Goal: Information Seeking & Learning: Learn about a topic

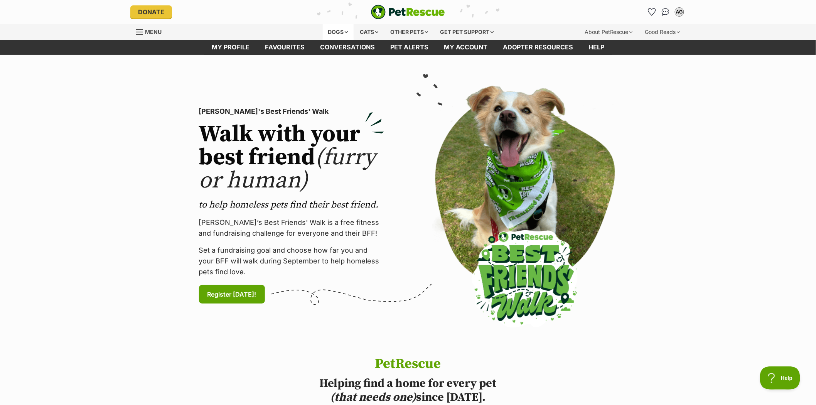
click at [328, 31] on div "Dogs" at bounding box center [338, 31] width 31 height 15
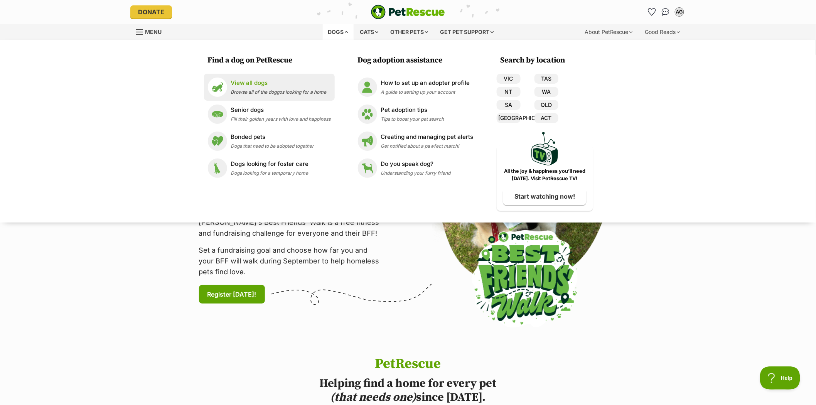
click at [238, 85] on p "View all dogs" at bounding box center [279, 83] width 96 height 9
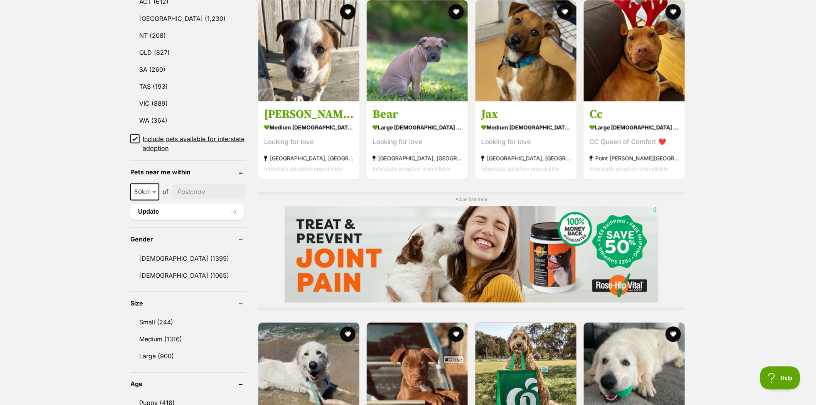
scroll to position [642, 0]
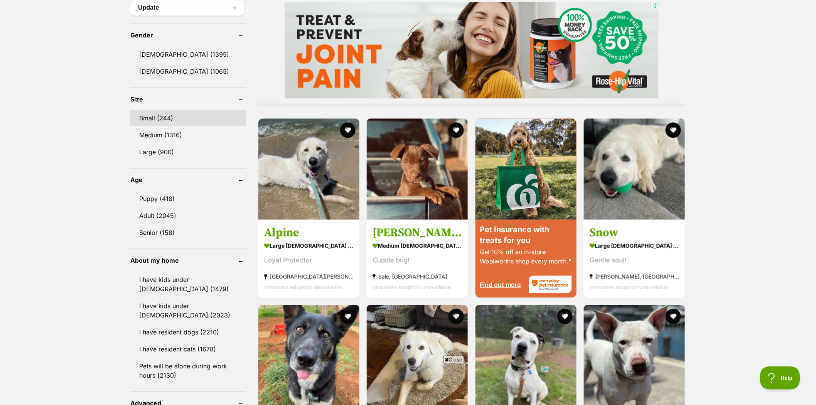
click at [146, 113] on link "Small (244)" at bounding box center [188, 118] width 116 height 16
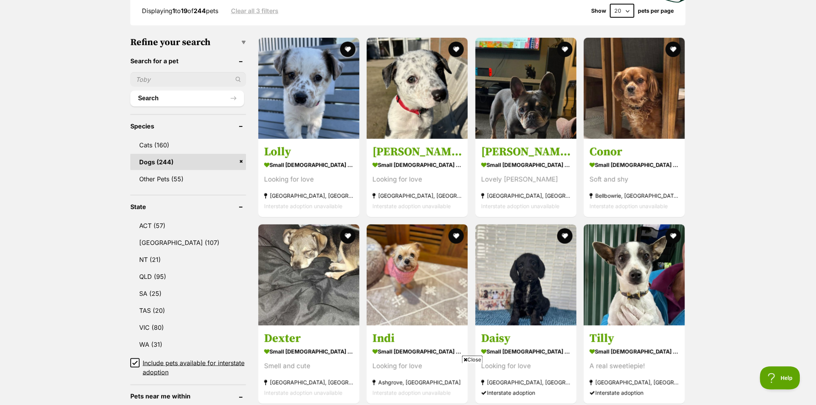
click at [473, 360] on span "Close" at bounding box center [472, 359] width 21 height 8
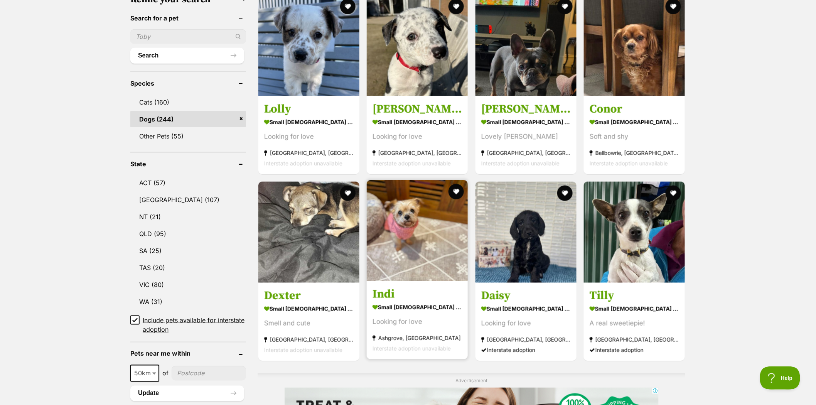
click at [413, 206] on img at bounding box center [417, 230] width 101 height 101
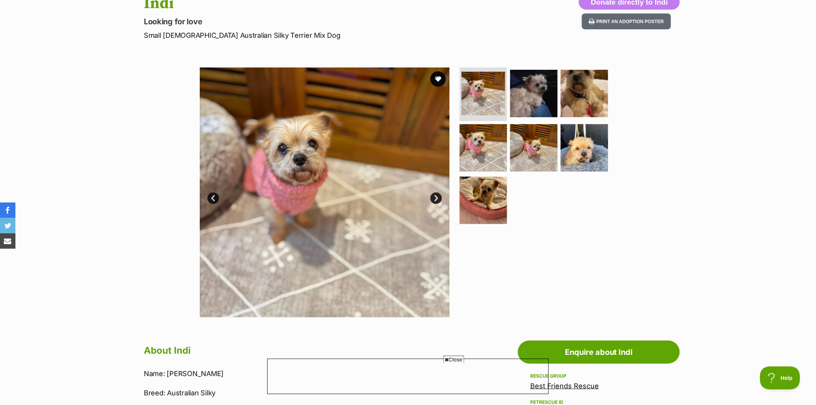
scroll to position [86, 0]
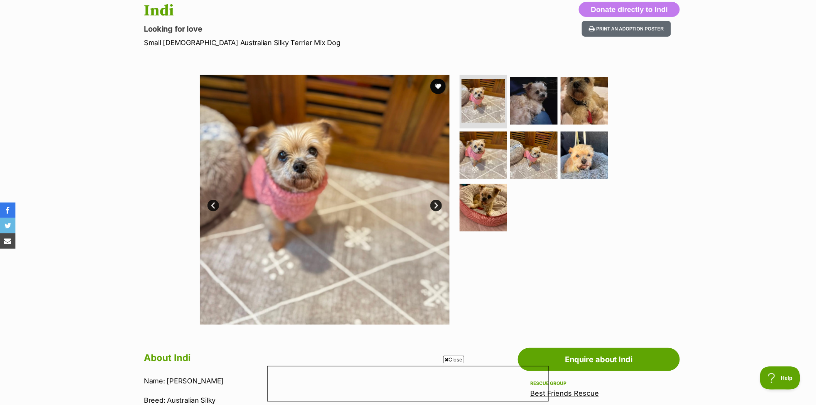
click at [436, 204] on link "Next" at bounding box center [436, 206] width 12 height 12
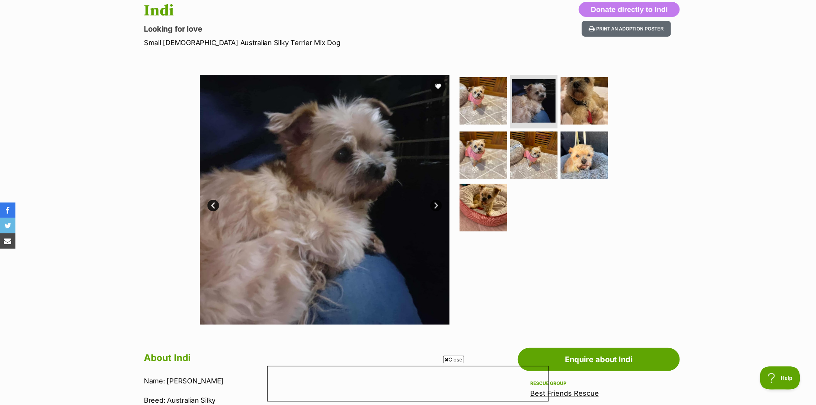
click at [436, 204] on link "Next" at bounding box center [436, 206] width 12 height 12
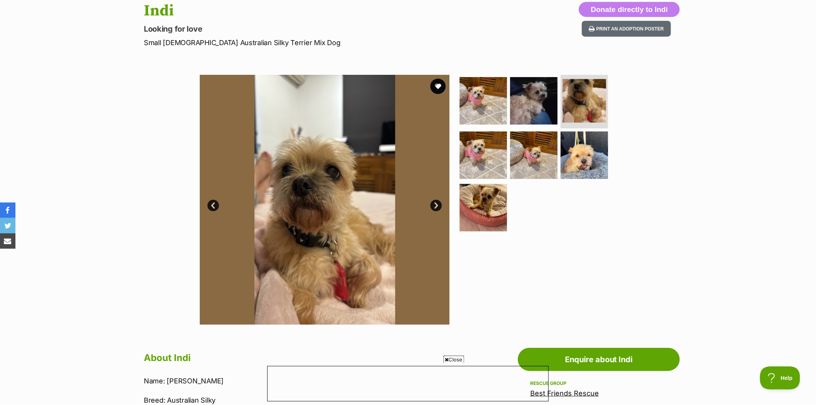
click at [436, 204] on link "Next" at bounding box center [436, 206] width 12 height 12
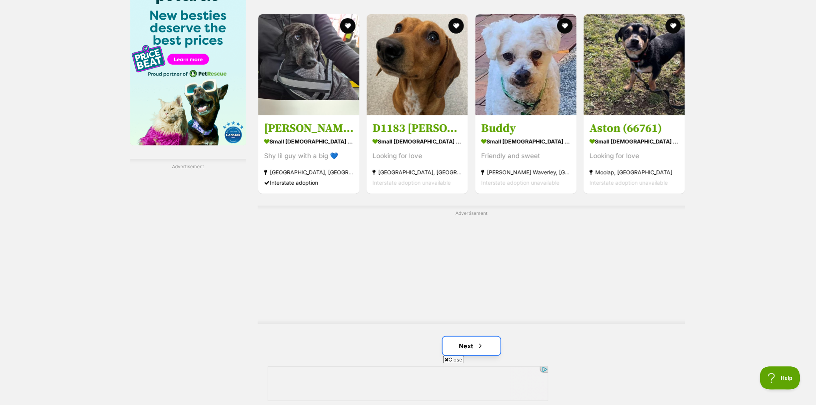
click at [465, 345] on link "Next" at bounding box center [472, 346] width 58 height 19
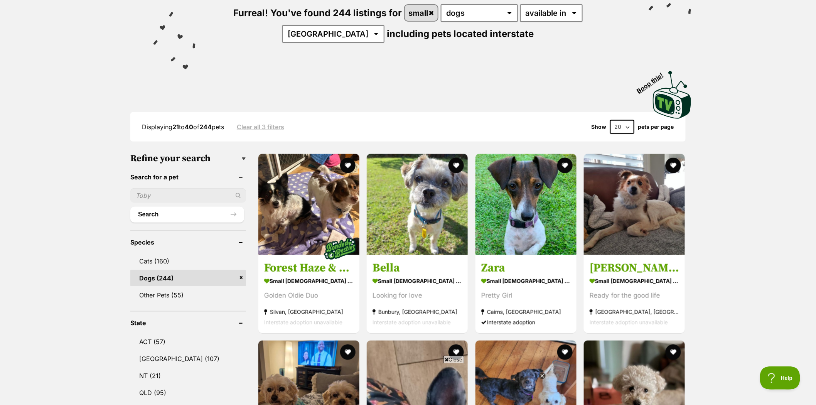
scroll to position [86, 0]
